Goal: Task Accomplishment & Management: Complete application form

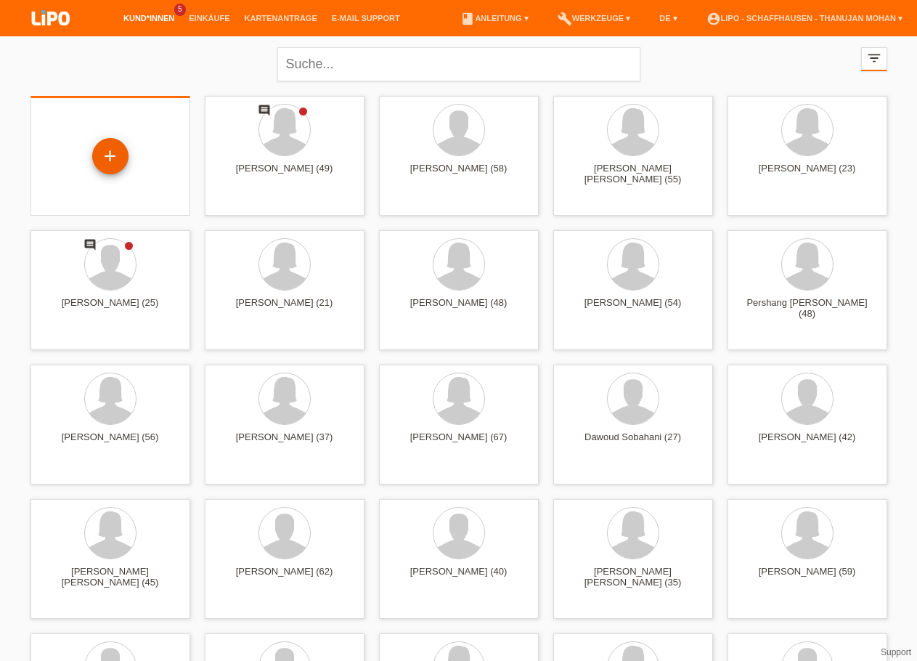
click at [115, 161] on div "+" at bounding box center [110, 156] width 36 height 36
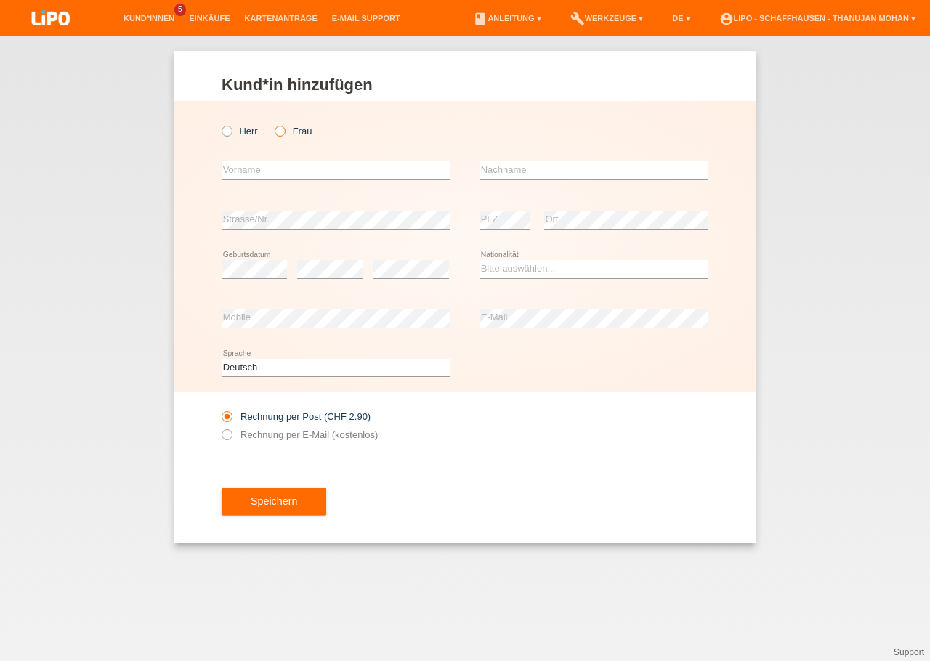
click at [272, 123] on icon at bounding box center [272, 123] width 0 height 0
click at [284, 130] on input "Frau" at bounding box center [279, 130] width 9 height 9
radio input "true"
click at [287, 170] on input "text" at bounding box center [336, 170] width 229 height 18
type input "Kbra"
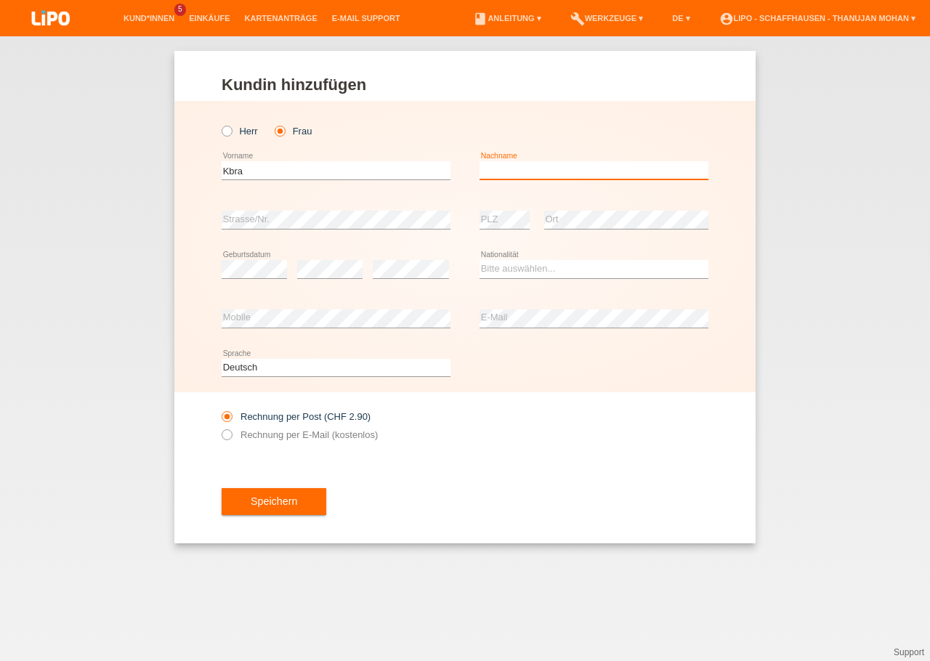
click at [551, 172] on input "text" at bounding box center [593, 170] width 229 height 18
type input "Amare"
click at [479, 260] on select "Bitte auswählen... Schweiz Deutschland Liechtenstein Österreich ------------ Af…" at bounding box center [593, 268] width 229 height 17
select select "ER"
click at [0, 0] on option "Eritrea" at bounding box center [0, 0] width 0 height 0
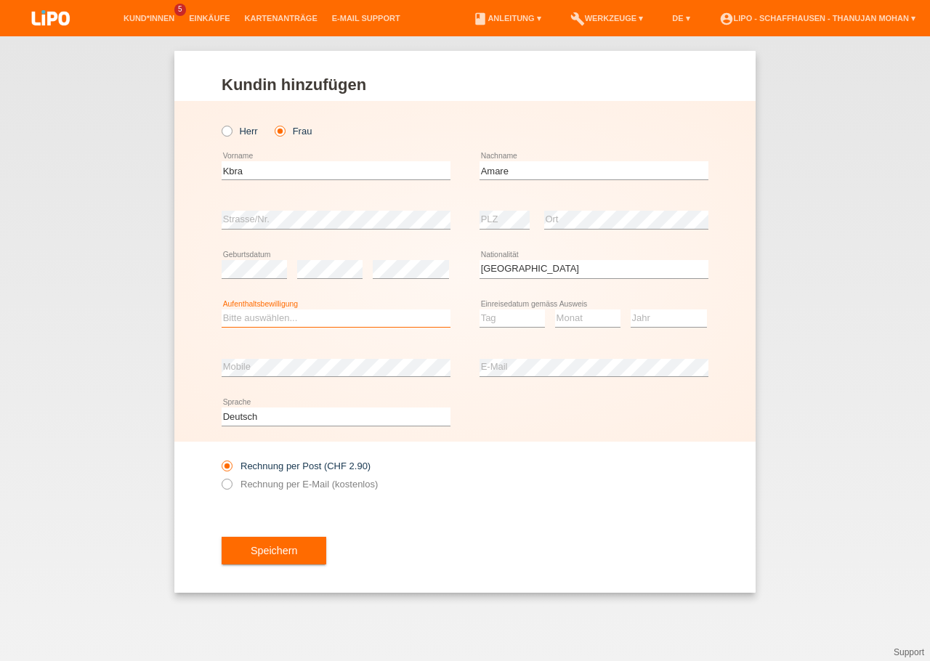
click at [222, 309] on select "Bitte auswählen... C B B - Flüchtlingsstatus Andere" at bounding box center [336, 317] width 229 height 17
select select "B"
click at [0, 0] on option "B" at bounding box center [0, 0] width 0 height 0
click at [479, 309] on select "Tag 01 02 03 04 05 06 07 08 09 10 11" at bounding box center [511, 317] width 65 height 17
select select "10"
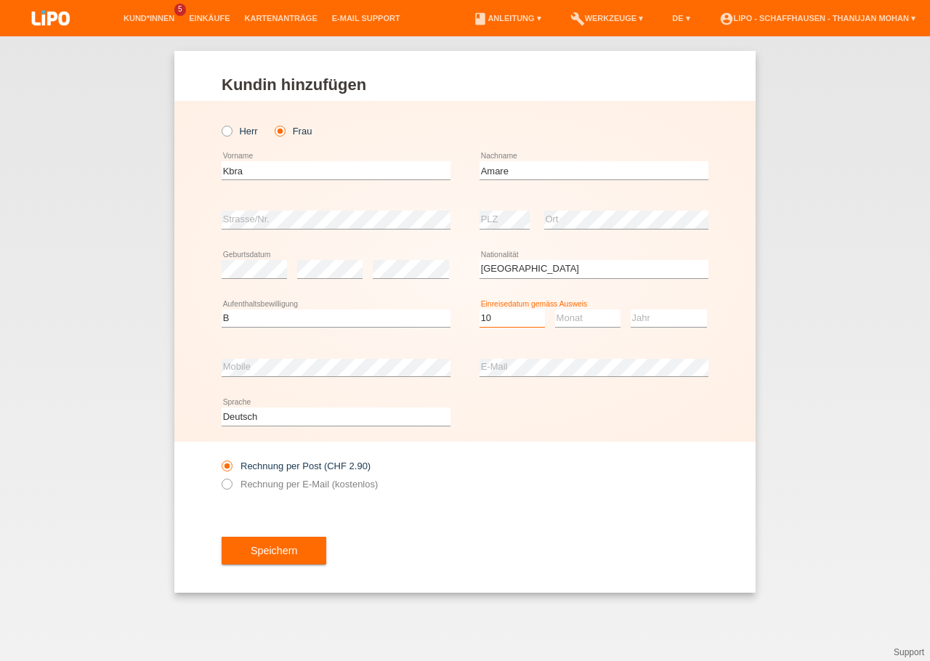
click at [0, 0] on option "10" at bounding box center [0, 0] width 0 height 0
click at [555, 309] on select "Monat 01 02 03 04 05 06 07 08 09 10 11" at bounding box center [587, 317] width 65 height 17
select select "07"
click at [0, 0] on option "07" at bounding box center [0, 0] width 0 height 0
click at [630, 309] on select "Jahr 2025 2024 2023 2022 2021 2020 2019 2018 2017 2016 2015 2014 2013 2012 2011…" at bounding box center [668, 317] width 76 height 17
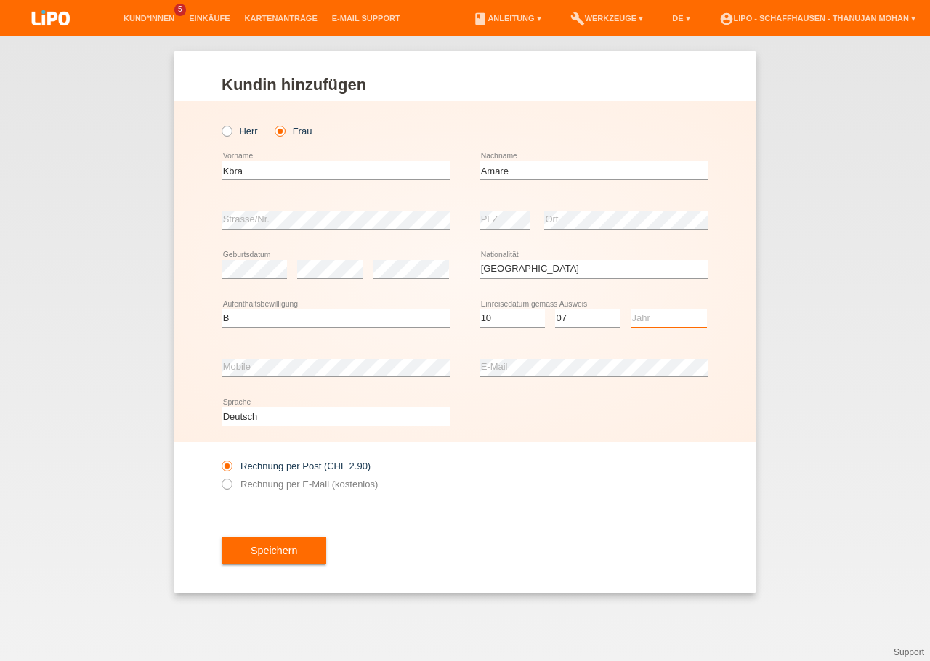
select select "2014"
click at [0, 0] on option "2014" at bounding box center [0, 0] width 0 height 0
click at [505, 523] on div "Speichern" at bounding box center [465, 550] width 487 height 84
click at [283, 550] on span "Speichern" at bounding box center [274, 551] width 46 height 12
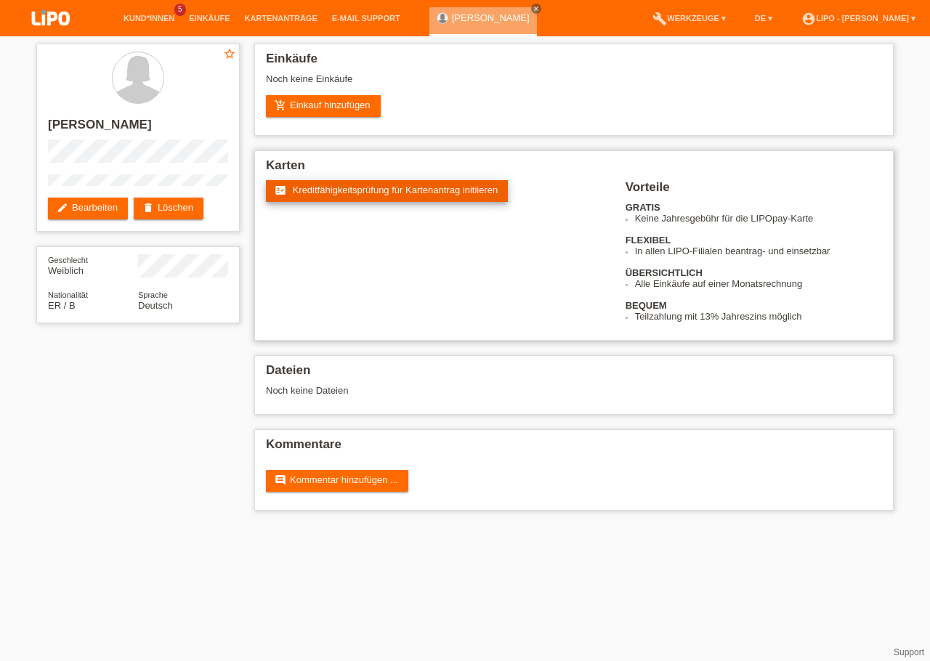
click at [346, 202] on link "fact_check Kreditfähigkeitsprüfung für Kartenantrag initiieren" at bounding box center [387, 191] width 242 height 22
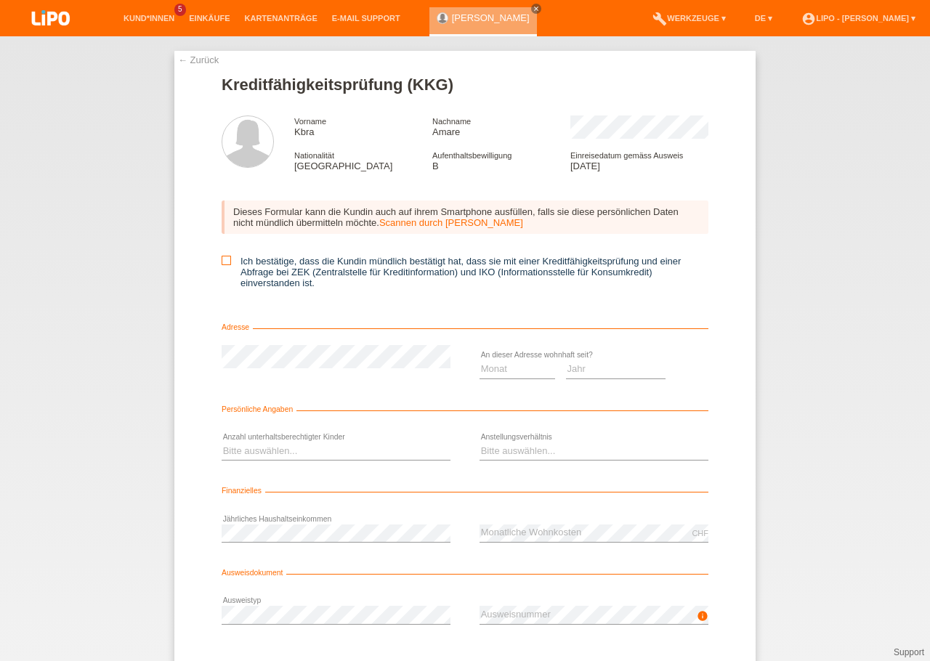
click at [224, 264] on icon at bounding box center [226, 260] width 9 height 9
click at [224, 264] on input "Ich bestätige, dass die Kundin mündlich bestätigt hat, dass sie mit einer Kredi…" at bounding box center [226, 260] width 9 height 9
checkbox input "true"
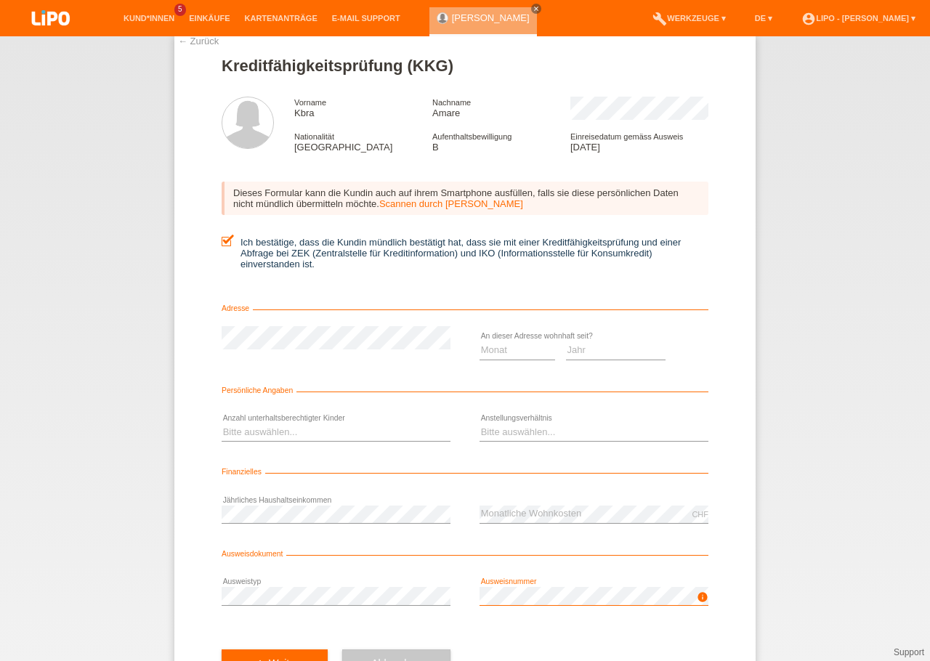
scroll to position [19, 0]
click at [566, 341] on select "Jahr 2025 2024 2023 2022 2021 2020 2019 2018 2017 2016 2015 2014 2013 2012 2011…" at bounding box center [616, 349] width 100 height 17
select select "2022"
click at [0, 0] on option "2022" at bounding box center [0, 0] width 0 height 0
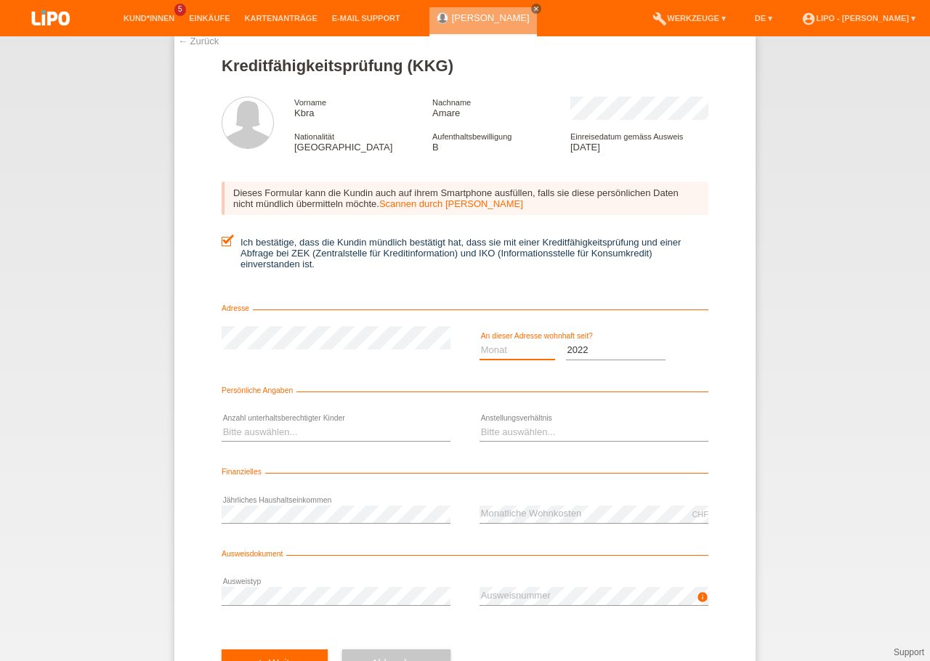
click at [479, 341] on select "Monat 01 02 03 04 05 06 07 08 09 10" at bounding box center [517, 349] width 76 height 17
select select "03"
click at [0, 0] on option "03" at bounding box center [0, 0] width 0 height 0
click at [222, 423] on select "Bitte auswählen... 0 1 2 3 4 5 6 7 8 9" at bounding box center [336, 431] width 229 height 17
select select "2"
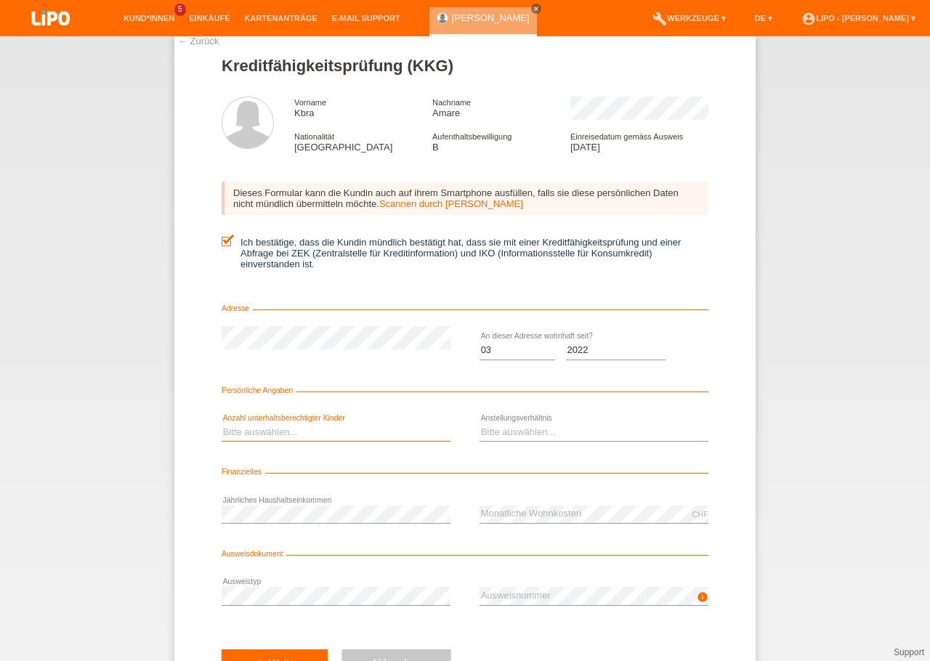
click at [0, 0] on option "2" at bounding box center [0, 0] width 0 height 0
click at [479, 423] on select "Bitte auswählen... Unbefristet Befristet Lehrling/Student Pensioniert Nicht arb…" at bounding box center [593, 431] width 229 height 17
select select "HOUSEWIFE"
click at [0, 0] on option "Hausfrau/-mann" at bounding box center [0, 0] width 0 height 0
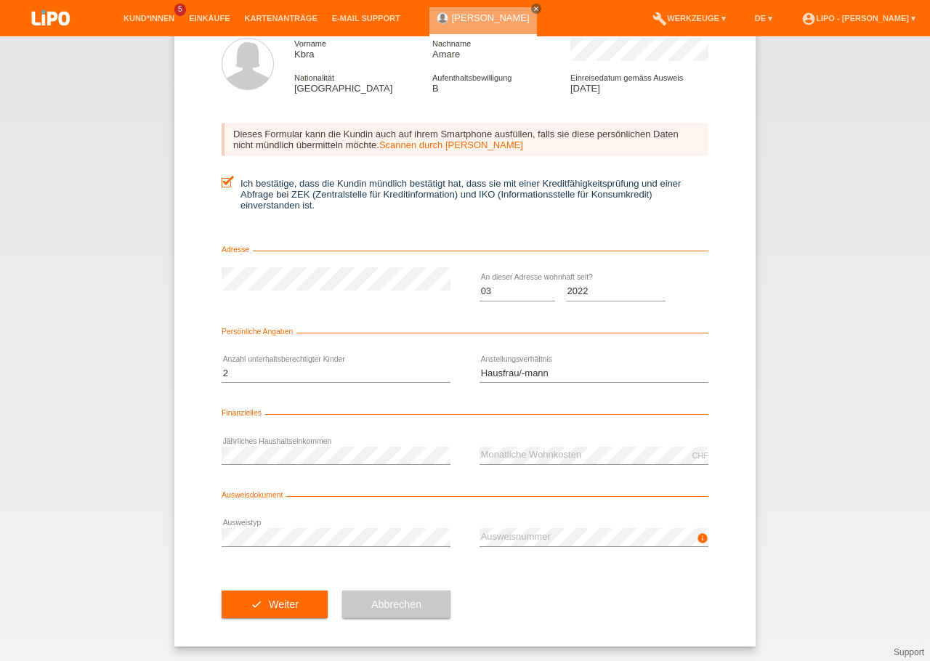
click at [542, 620] on div "check Weiter Abbrechen" at bounding box center [465, 604] width 487 height 84
click at [256, 599] on button "check Weiter" at bounding box center [275, 605] width 106 height 28
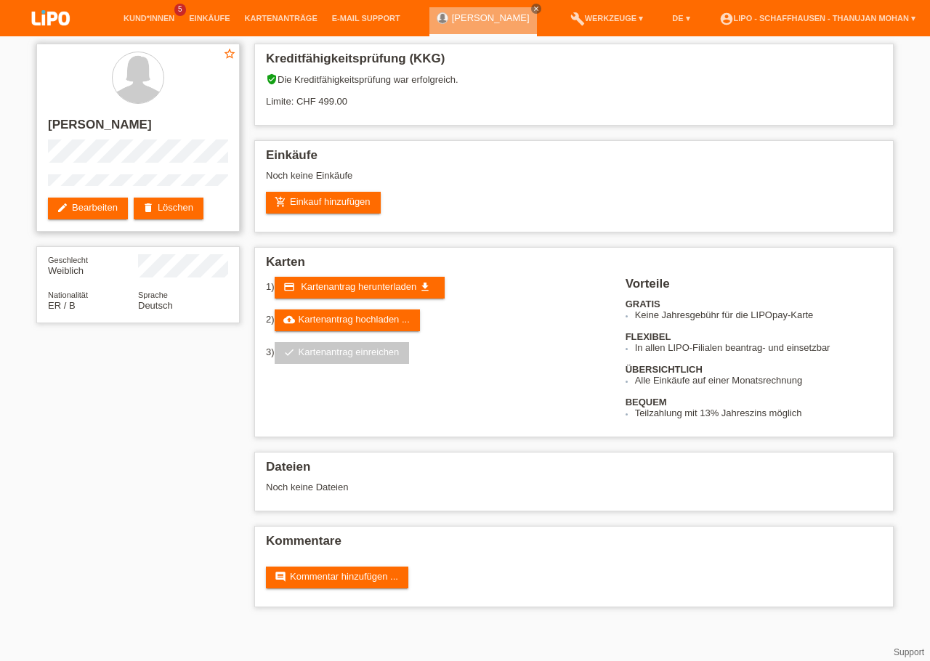
click at [102, 129] on h2 "[PERSON_NAME]" at bounding box center [138, 129] width 180 height 22
click at [102, 129] on h2 "Kbra Amare" at bounding box center [138, 129] width 180 height 22
copy h2 "Amare"
click at [60, 128] on h2 "Kbra Amare" at bounding box center [138, 129] width 180 height 22
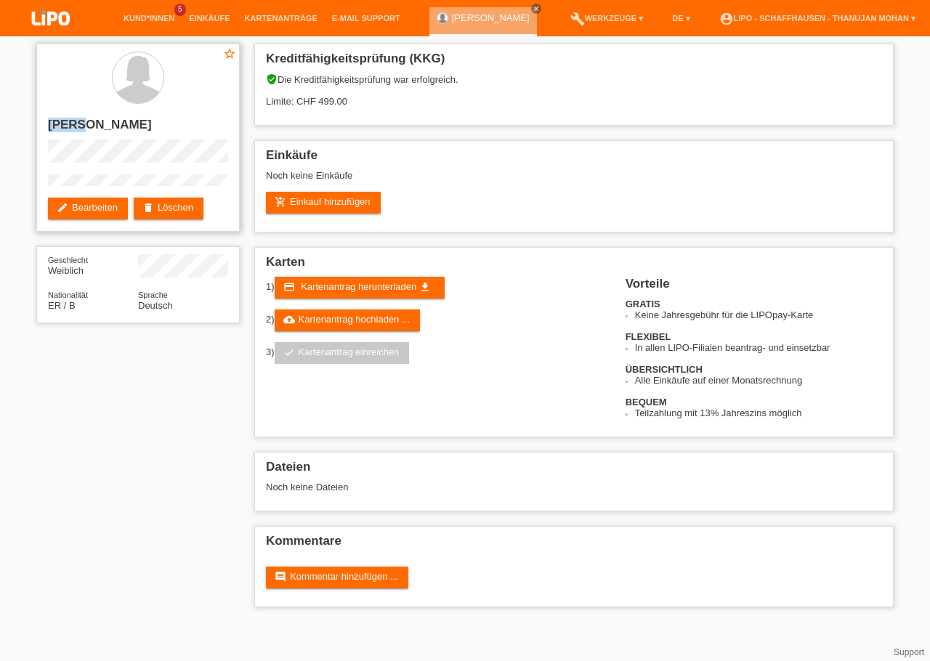
copy h2 "Kbra"
click at [312, 214] on link "add_shopping_cart Einkauf hinzufügen" at bounding box center [323, 203] width 115 height 22
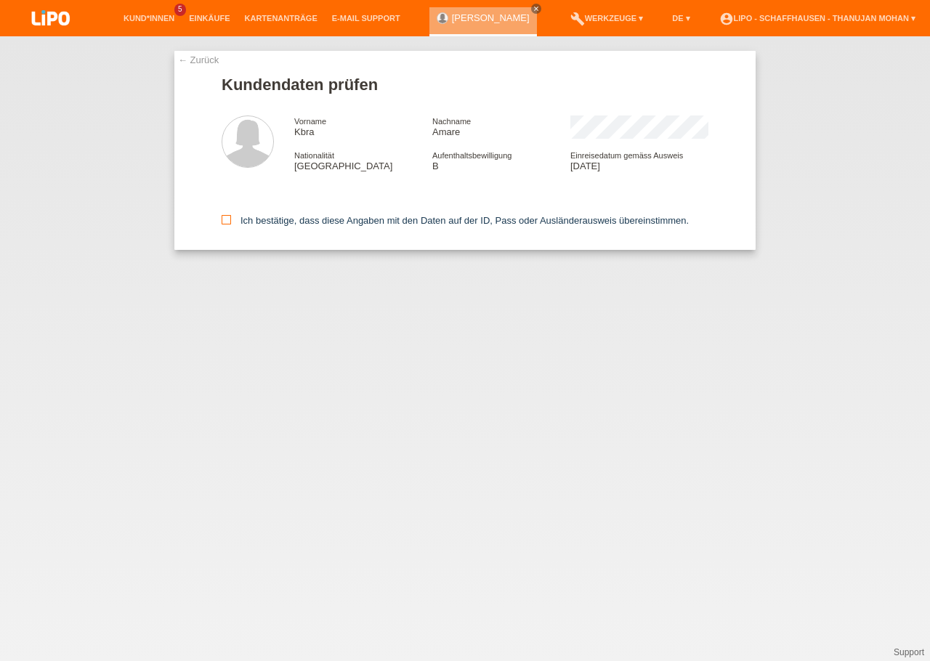
click at [229, 218] on icon at bounding box center [226, 219] width 9 height 9
click at [229, 218] on input "Ich bestätige, dass diese Angaben mit den Daten auf der ID, Pass oder Ausländer…" at bounding box center [226, 219] width 9 height 9
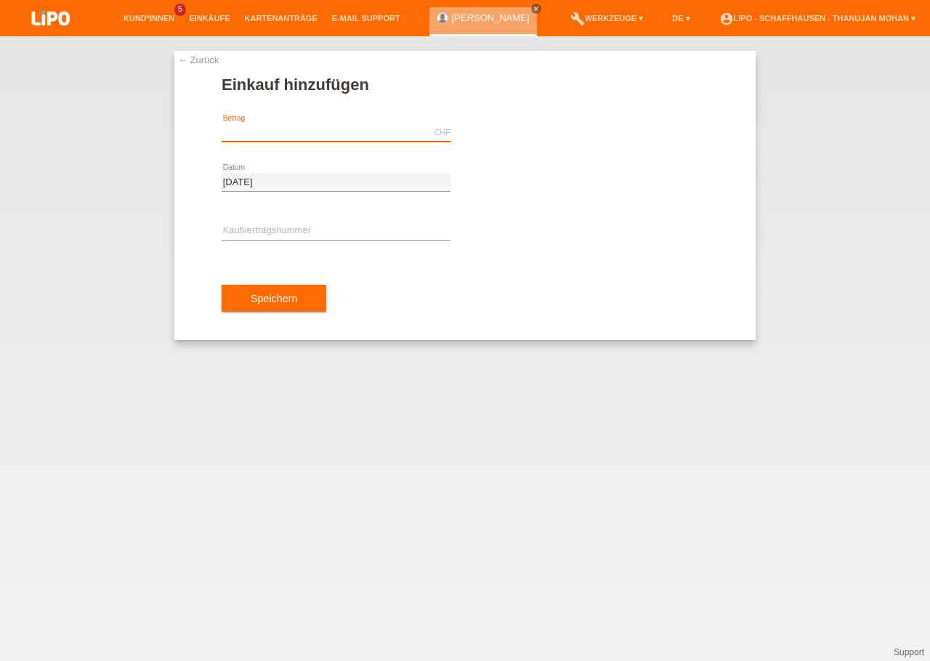
click at [275, 137] on input "text" at bounding box center [336, 132] width 229 height 18
type input "499.00"
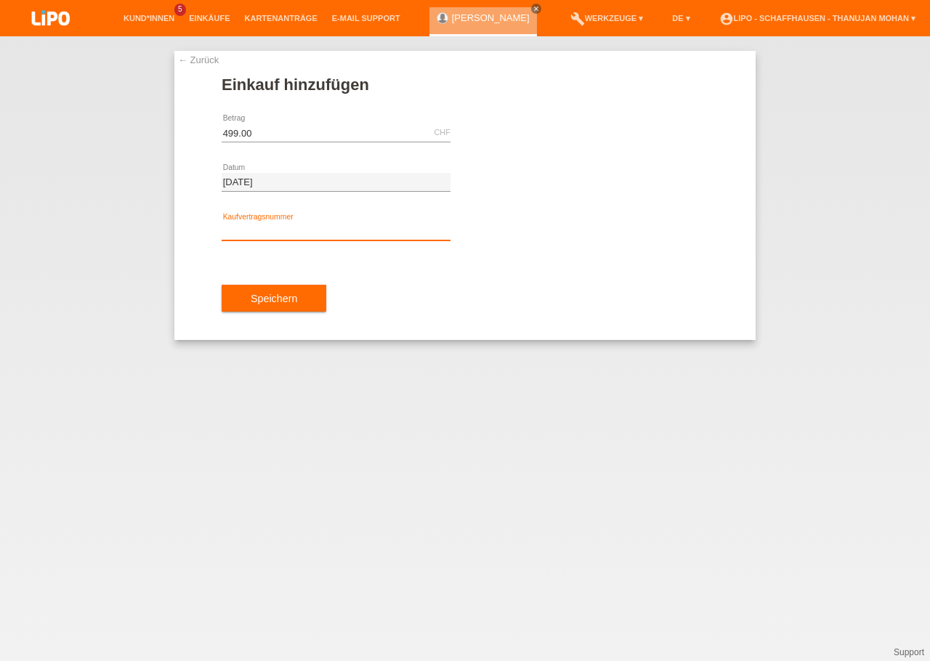
click at [303, 237] on input "text" at bounding box center [336, 231] width 229 height 18
paste input "YJ4NK0"
type input "YJ4NK0"
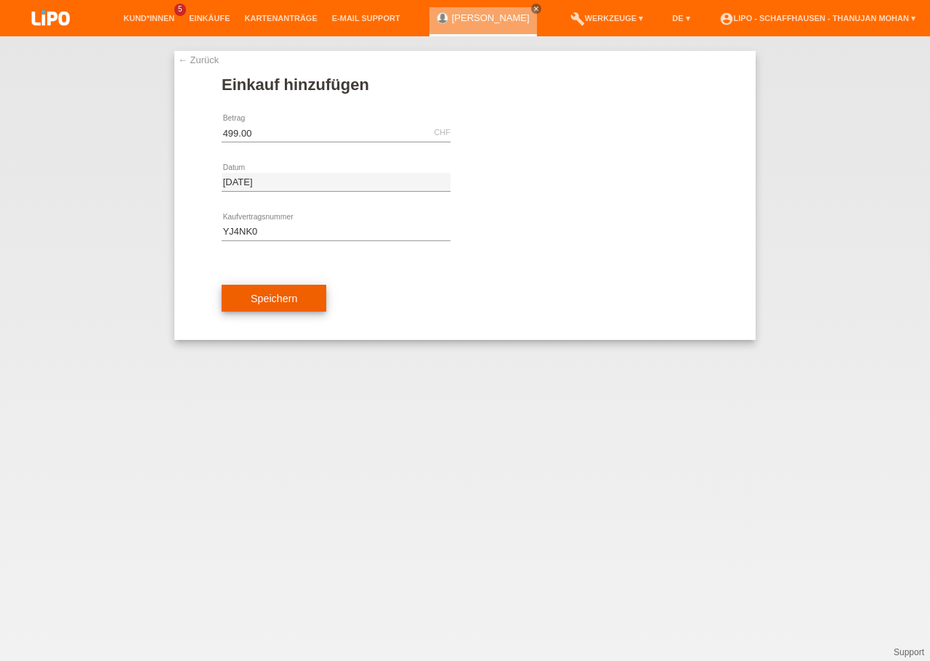
click at [279, 293] on span "Speichern" at bounding box center [274, 299] width 46 height 12
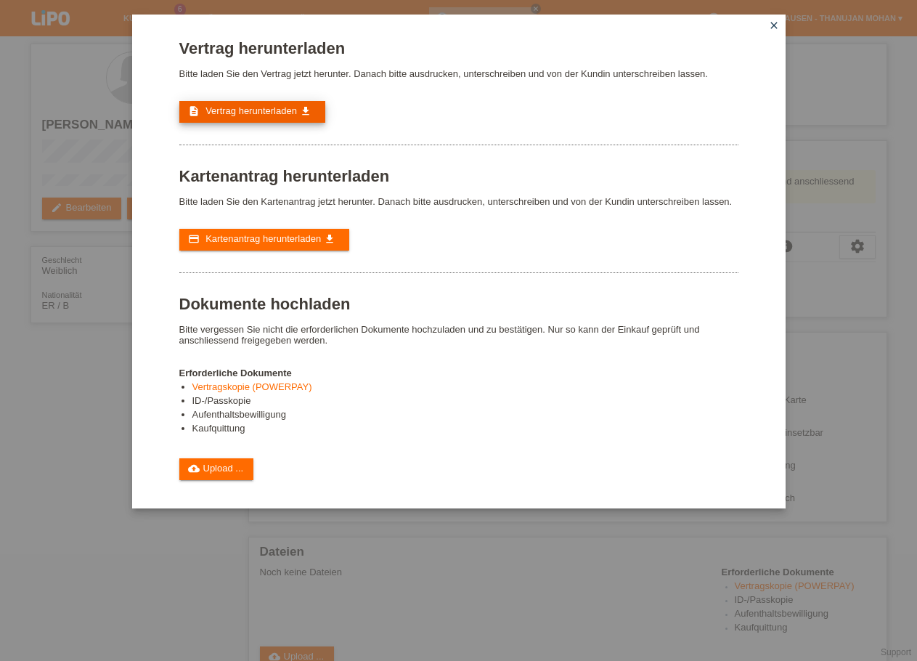
click at [222, 115] on span "Vertrag herunterladen" at bounding box center [252, 110] width 92 height 11
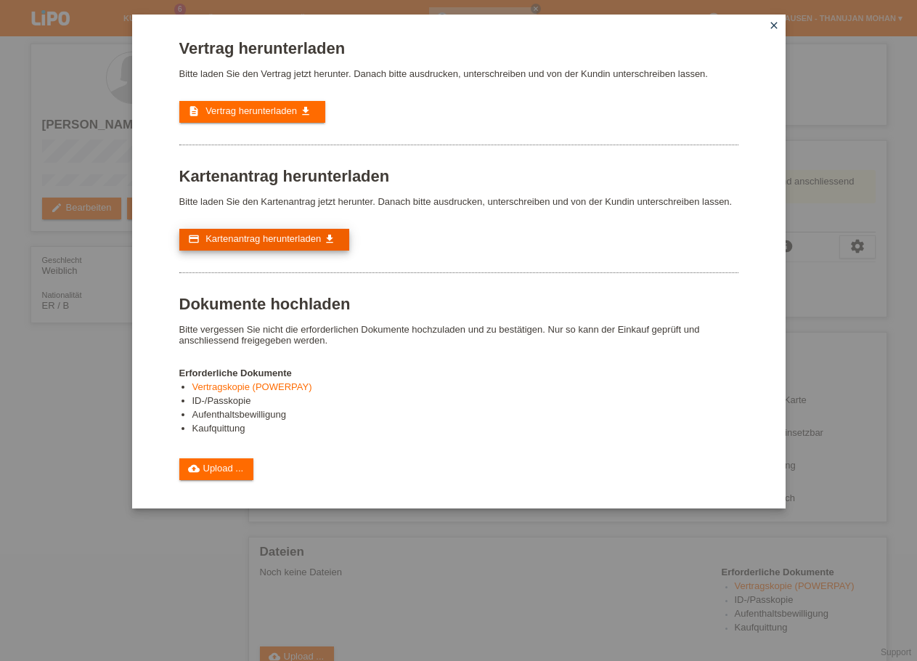
click at [242, 244] on span "Kartenantrag herunterladen" at bounding box center [263, 238] width 115 height 11
